Goal: Transaction & Acquisition: Purchase product/service

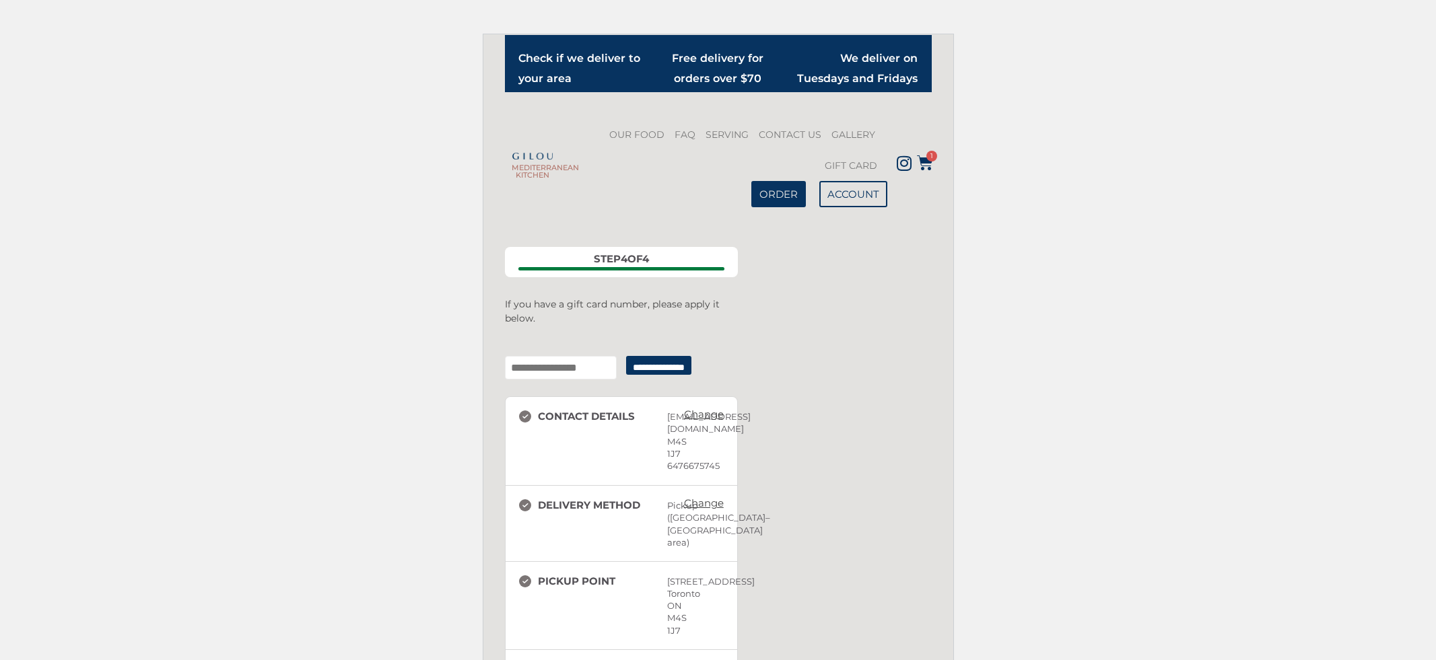
scroll to position [44, 0]
